Goal: Navigation & Orientation: Find specific page/section

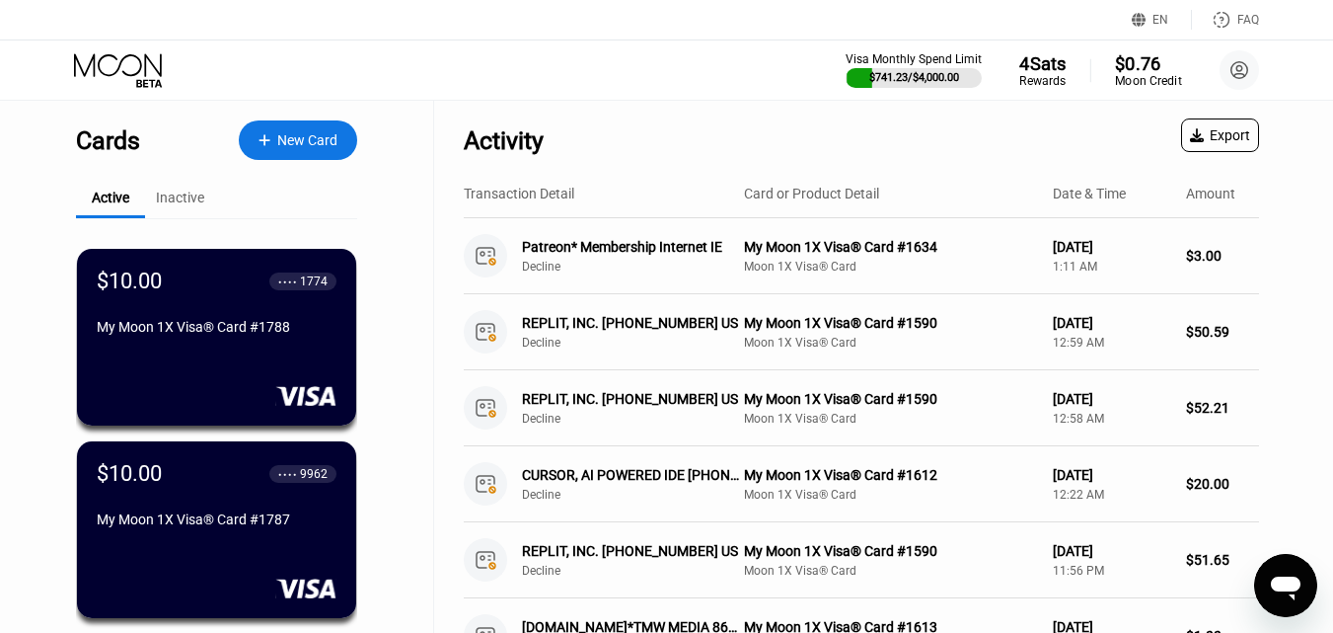
click at [1139, 74] on div "Moon Credit" at bounding box center [1148, 81] width 66 height 14
